Goal: Information Seeking & Learning: Learn about a topic

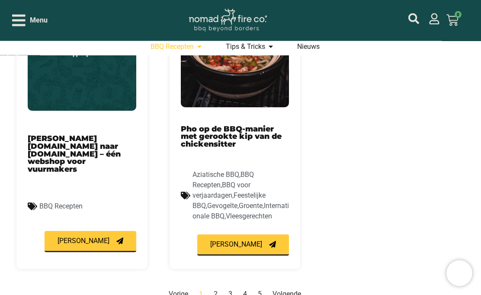
scroll to position [1023, 0]
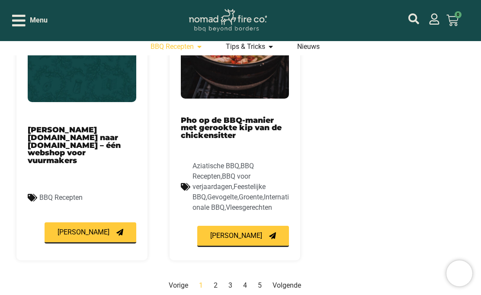
click at [86, 229] on span "[PERSON_NAME]" at bounding box center [84, 232] width 52 height 7
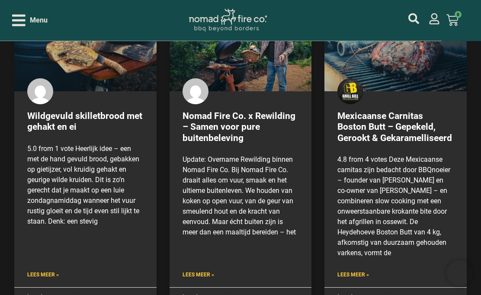
scroll to position [2104, 0]
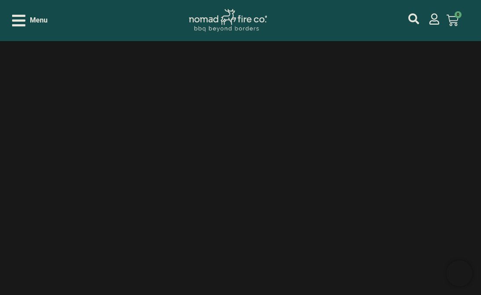
scroll to position [2029, 0]
click at [28, 22] on div "Menu" at bounding box center [29, 20] width 35 height 15
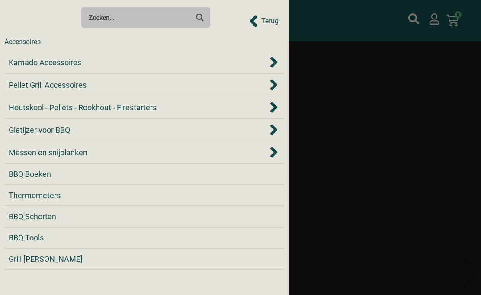
click at [53, 68] on span "Kamado Accessoires" at bounding box center [45, 63] width 73 height 12
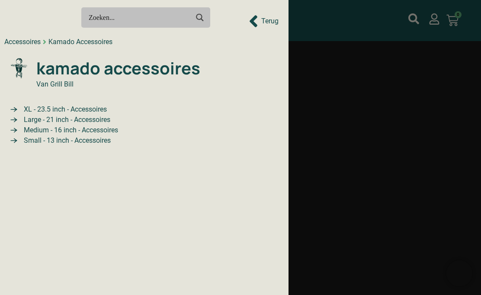
click at [55, 132] on span "Medium - 16 inch - Accessoires" at bounding box center [70, 130] width 96 height 10
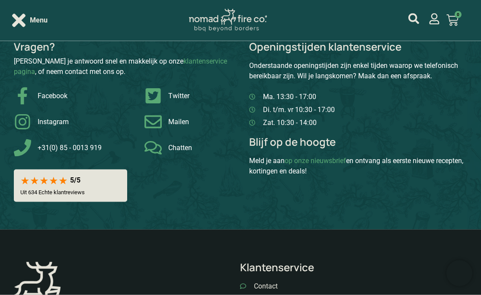
scroll to position [1685, 0]
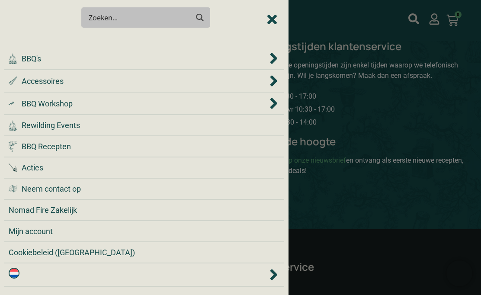
click at [35, 145] on span "BBQ Recepten" at bounding box center [46, 147] width 49 height 12
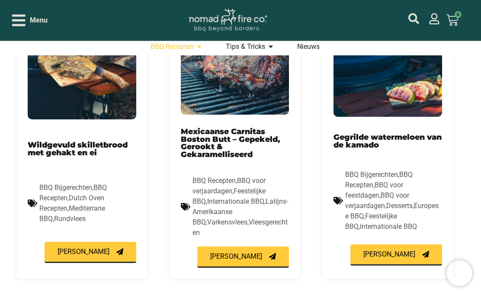
scroll to position [383, 0]
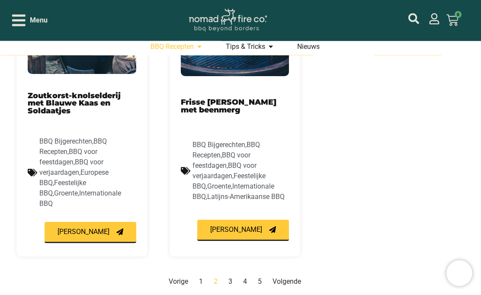
click at [229, 278] on link "Pagina 3" at bounding box center [230, 282] width 4 height 8
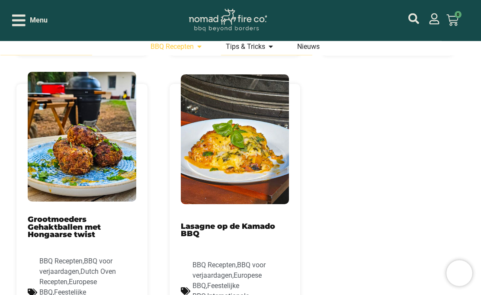
scroll to position [930, 0]
